Goal: Information Seeking & Learning: Learn about a topic

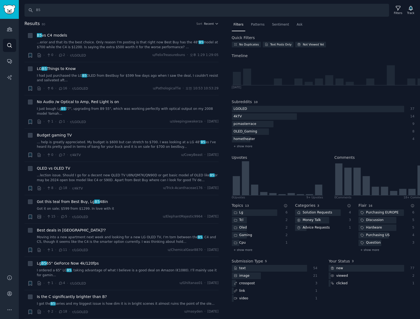
scroll to position [1574, 0]
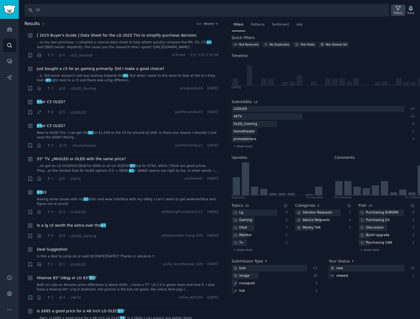
click at [398, 8] on icon at bounding box center [398, 8] width 6 height 6
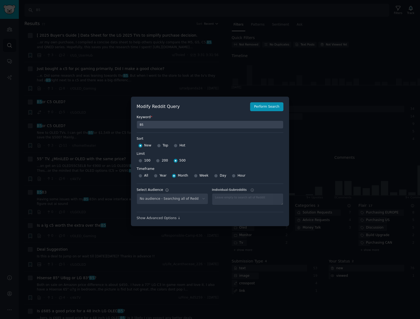
select select "c7830b3eec"
click at [239, 155] on label "Limit" at bounding box center [210, 153] width 147 height 5
click at [272, 106] on button "Perform Search" at bounding box center [266, 106] width 33 height 9
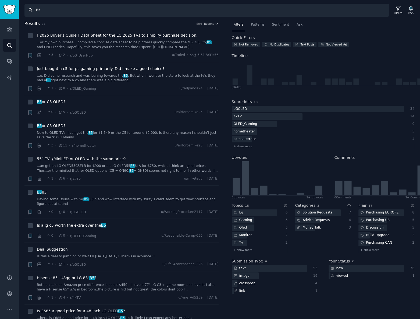
click at [98, 12] on input "B5" at bounding box center [206, 10] width 365 height 13
paste input "G"
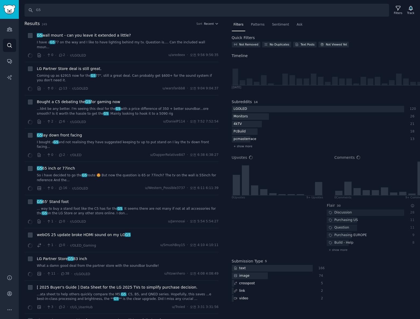
click at [68, 17] on div "Search G5 Filters Track Results 249 Sort Recent G5 wall mount - can you leave i…" at bounding box center [219, 159] width 401 height 319
click at [72, 12] on input "G5" at bounding box center [206, 10] width 365 height 13
paste input "C"
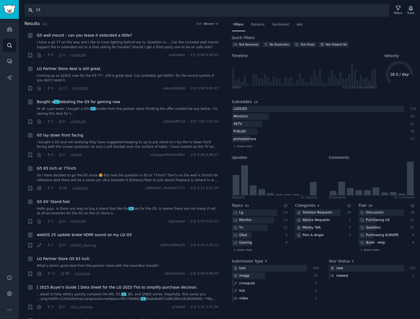
click at [52, 8] on input "C5" at bounding box center [206, 10] width 365 height 13
paste input "G4"
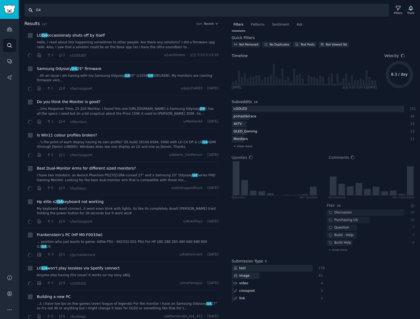
click at [64, 12] on input "G4" at bounding box center [206, 10] width 365 height 13
paste input "C"
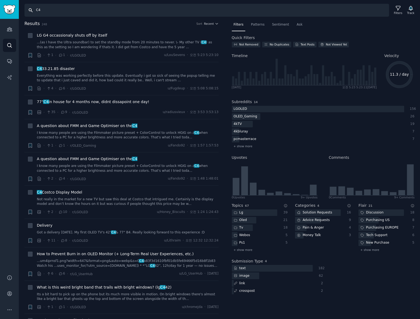
click at [109, 15] on input "C4" at bounding box center [206, 10] width 365 height 13
paste input "3"
type input "C3"
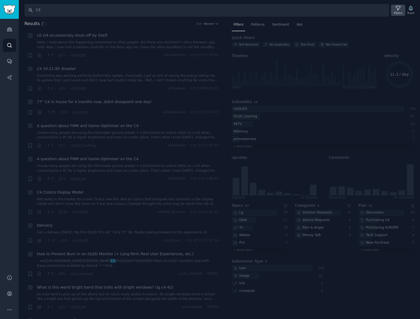
click at [399, 13] on div "Filters" at bounding box center [398, 13] width 8 height 4
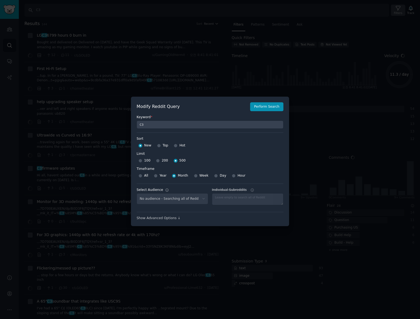
select select "c7830b3eec"
click at [399, 13] on div at bounding box center [210, 159] width 420 height 319
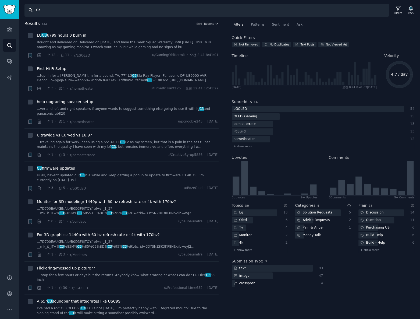
click at [61, 14] on input "C3" at bounding box center [206, 10] width 365 height 13
paste input "B4"
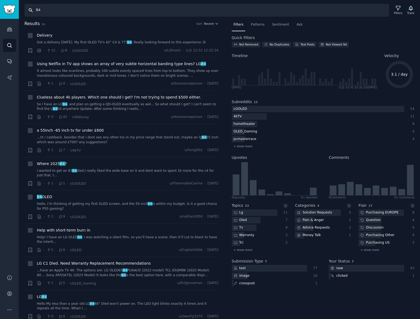
click at [43, 12] on input "B4" at bounding box center [206, 10] width 365 height 13
paste input "5"
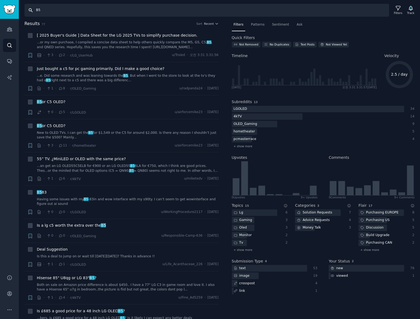
click at [121, 12] on input "B5" at bounding box center [206, 10] width 365 height 13
paste input "M"
type input "M5"
